Goal: Transaction & Acquisition: Purchase product/service

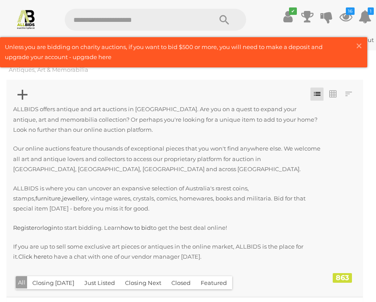
click at [359, 46] on span "×" at bounding box center [359, 45] width 8 height 17
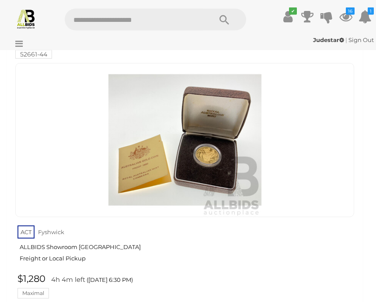
scroll to position [282, 0]
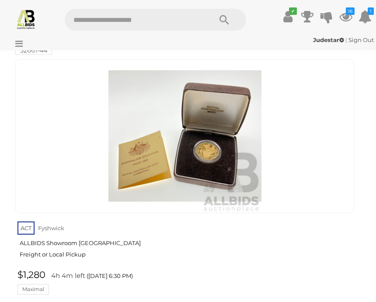
click at [214, 160] on img at bounding box center [184, 135] width 153 height 153
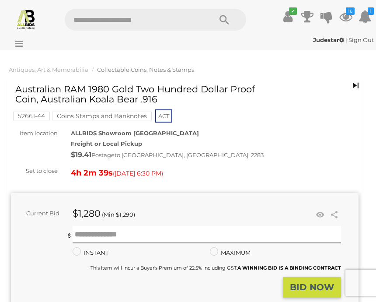
click at [17, 43] on icon at bounding box center [17, 43] width 12 height 9
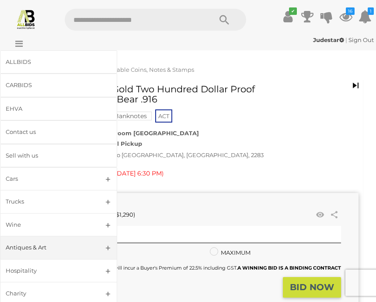
click at [41, 63] on div "ALLBIDS" at bounding box center [48, 62] width 85 height 10
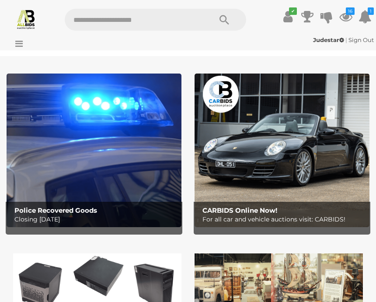
click at [20, 47] on icon at bounding box center [17, 43] width 12 height 9
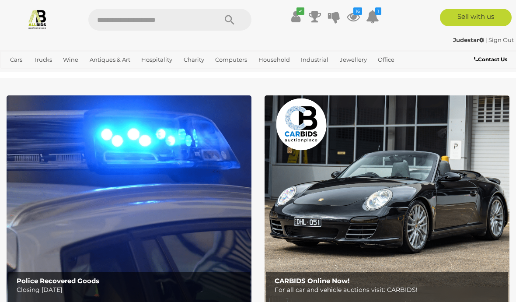
click at [358, 11] on icon "16" at bounding box center [357, 10] width 9 height 7
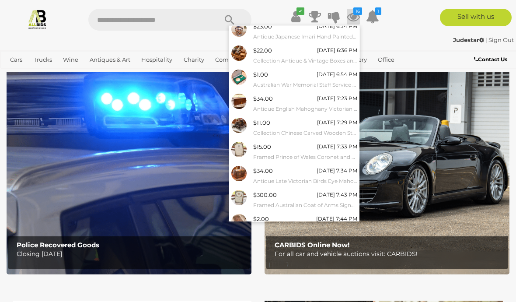
scroll to position [37, 0]
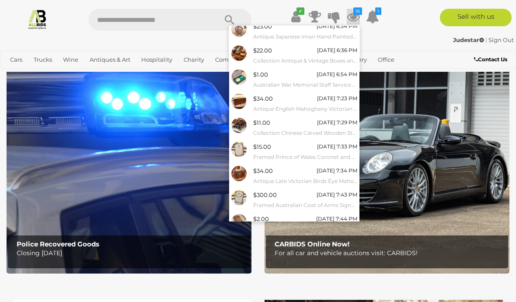
click at [312, 240] on link "View All" at bounding box center [294, 243] width 130 height 15
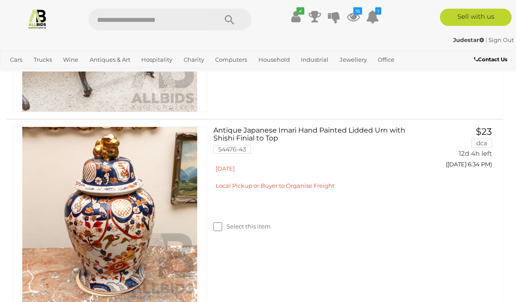
scroll to position [330, 0]
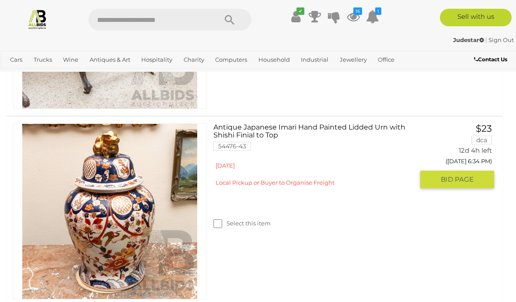
click at [257, 126] on link "Antique Japanese Imari Hand Painted Lidded Urn with Shishi Finial to Top 54476-…" at bounding box center [317, 140] width 194 height 34
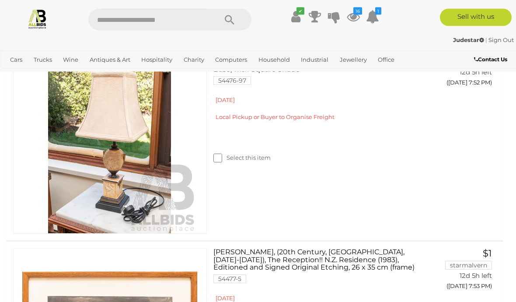
scroll to position [2242, 0]
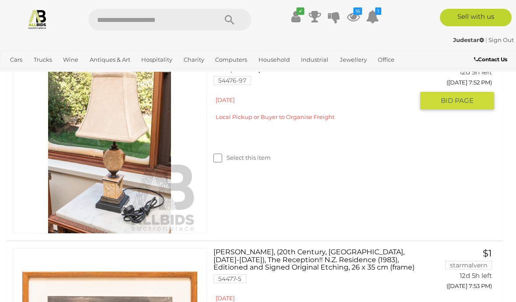
click at [132, 225] on img at bounding box center [109, 145] width 175 height 175
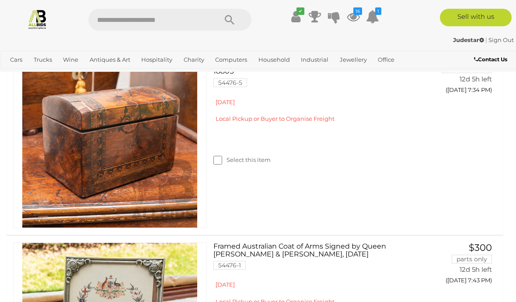
scroll to position [1520, 0]
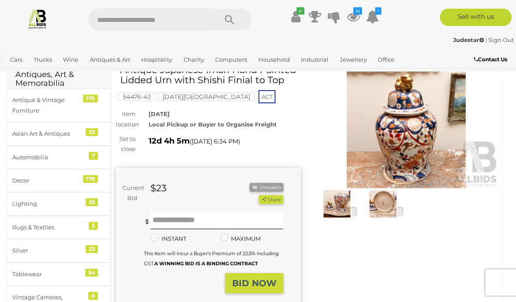
scroll to position [41, 0]
click at [383, 199] on img at bounding box center [383, 203] width 42 height 27
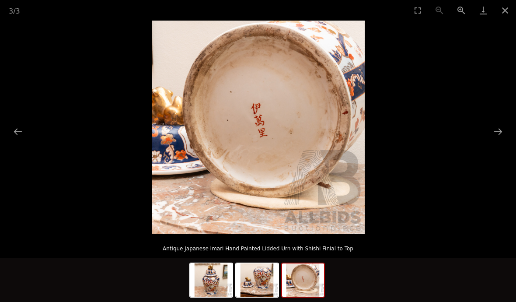
click at [261, 289] on img at bounding box center [257, 279] width 42 height 33
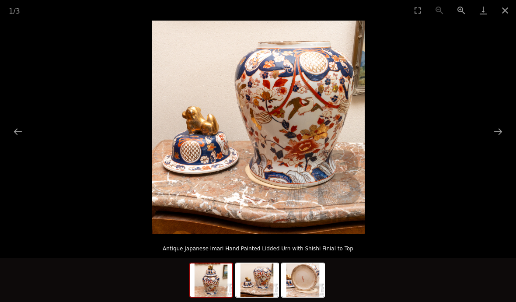
click at [223, 277] on img at bounding box center [211, 279] width 42 height 33
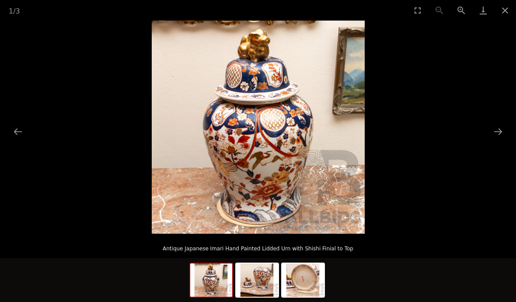
click at [509, 9] on button "Close gallery" at bounding box center [505, 10] width 22 height 21
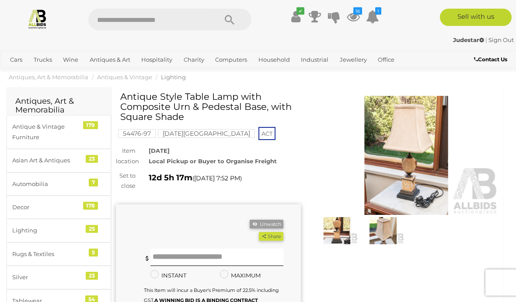
click at [332, 237] on img at bounding box center [337, 230] width 42 height 27
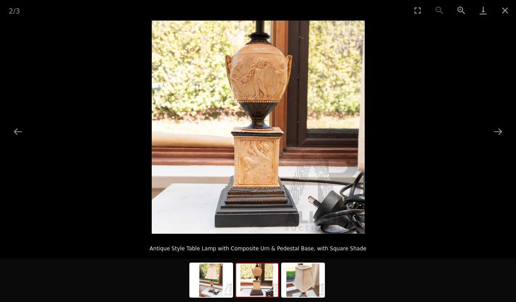
click at [498, 140] on button "Next slide" at bounding box center [498, 131] width 18 height 17
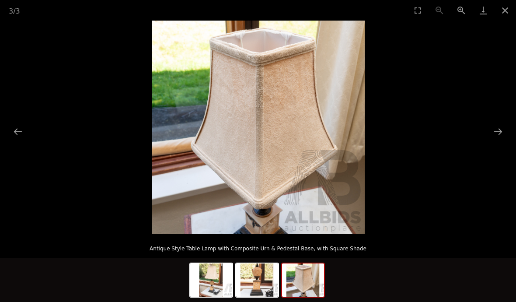
click at [498, 140] on button "Next slide" at bounding box center [498, 131] width 18 height 17
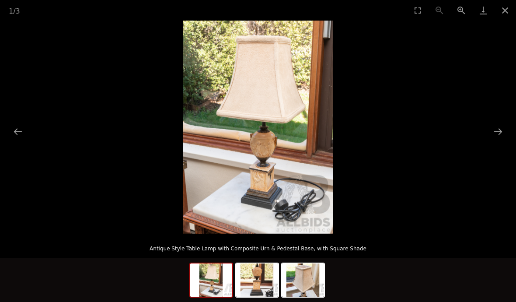
click at [508, 10] on button "Close gallery" at bounding box center [505, 10] width 22 height 21
